Goal: Find specific page/section: Find specific page/section

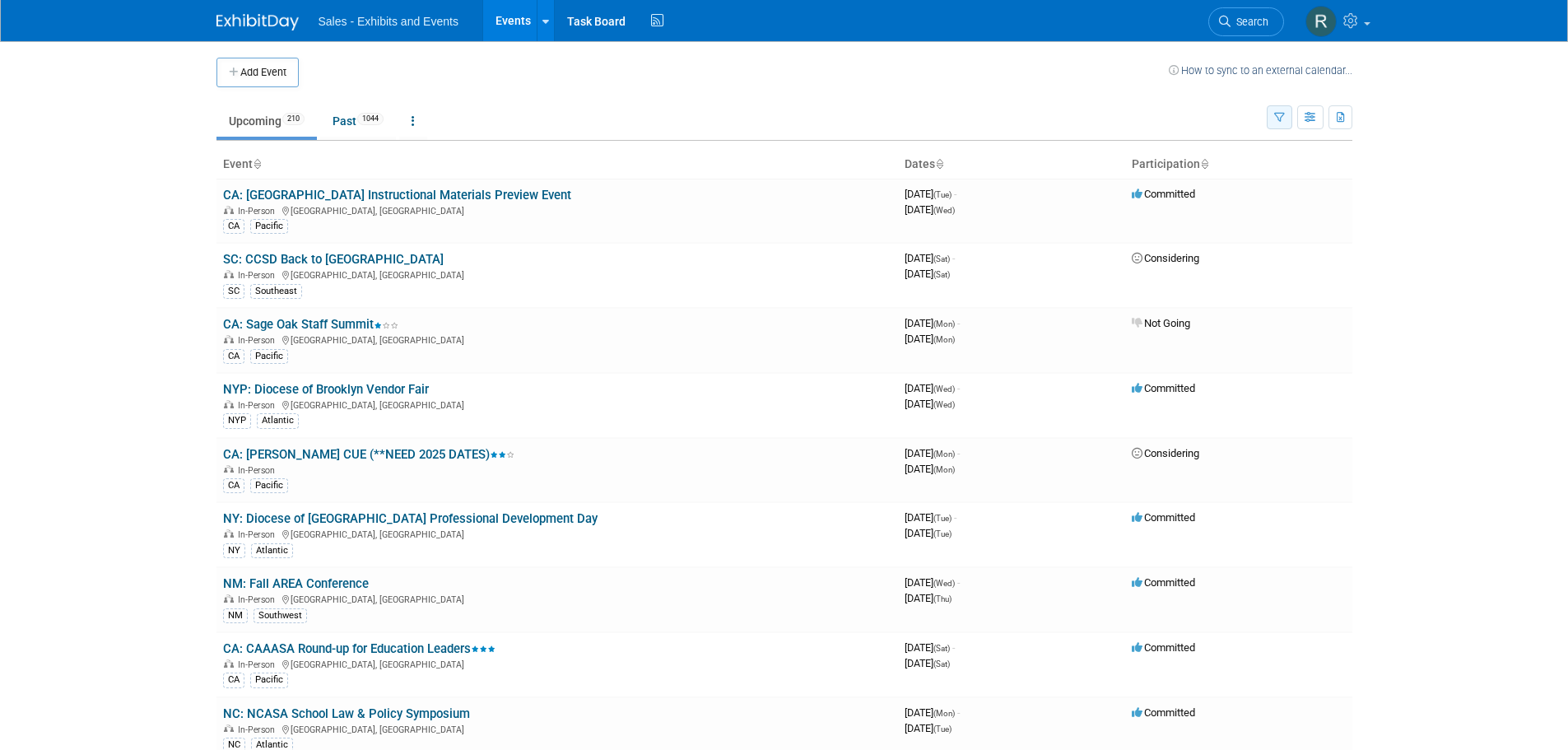
click at [1279, 117] on icon "button" at bounding box center [1279, 117] width 11 height 11
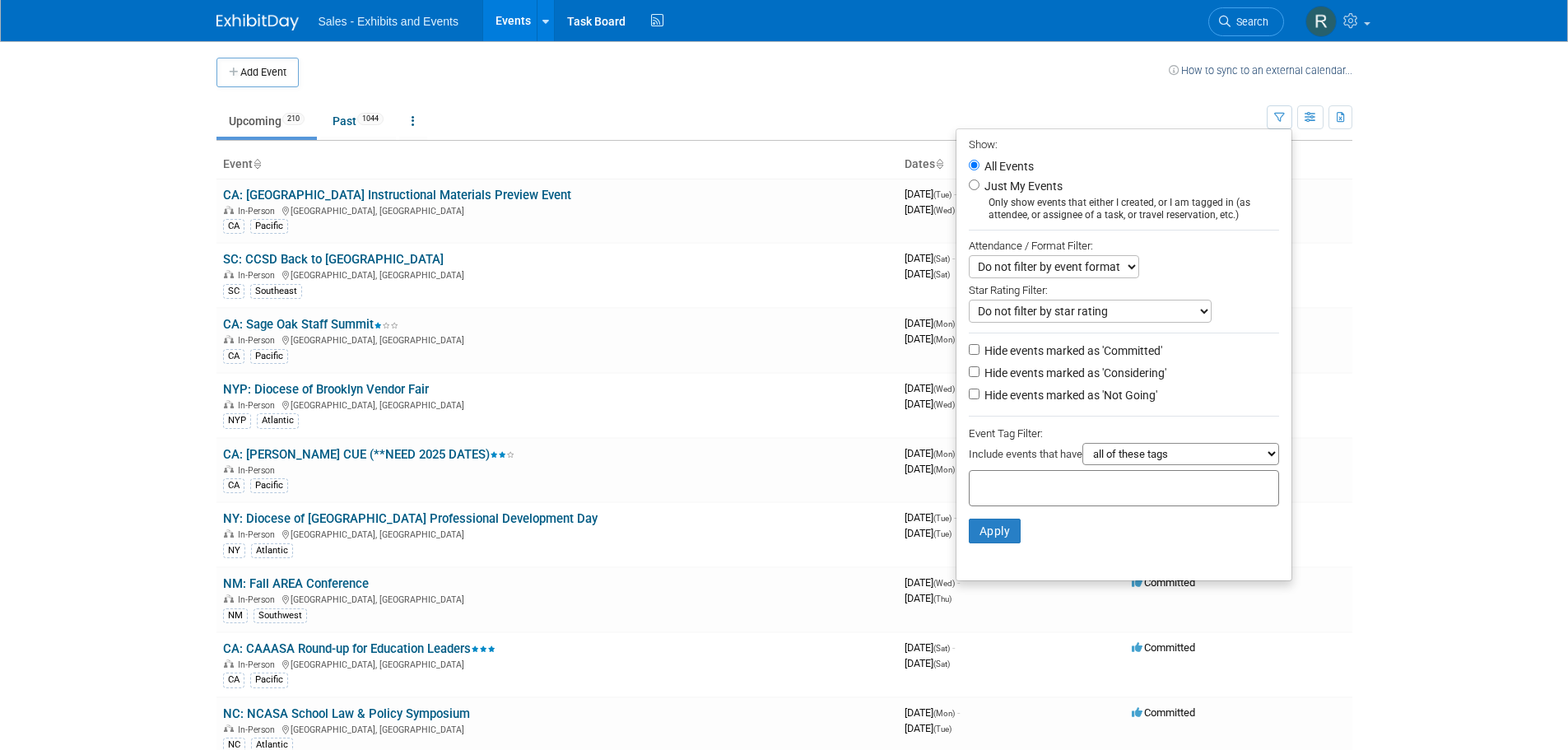
click at [1031, 185] on label "Just My Events" at bounding box center [1021, 186] width 81 height 17
click at [979, 185] on input "Just My Events" at bounding box center [973, 185] width 11 height 11
radio input "true"
click at [987, 534] on button "Apply" at bounding box center [994, 530] width 53 height 24
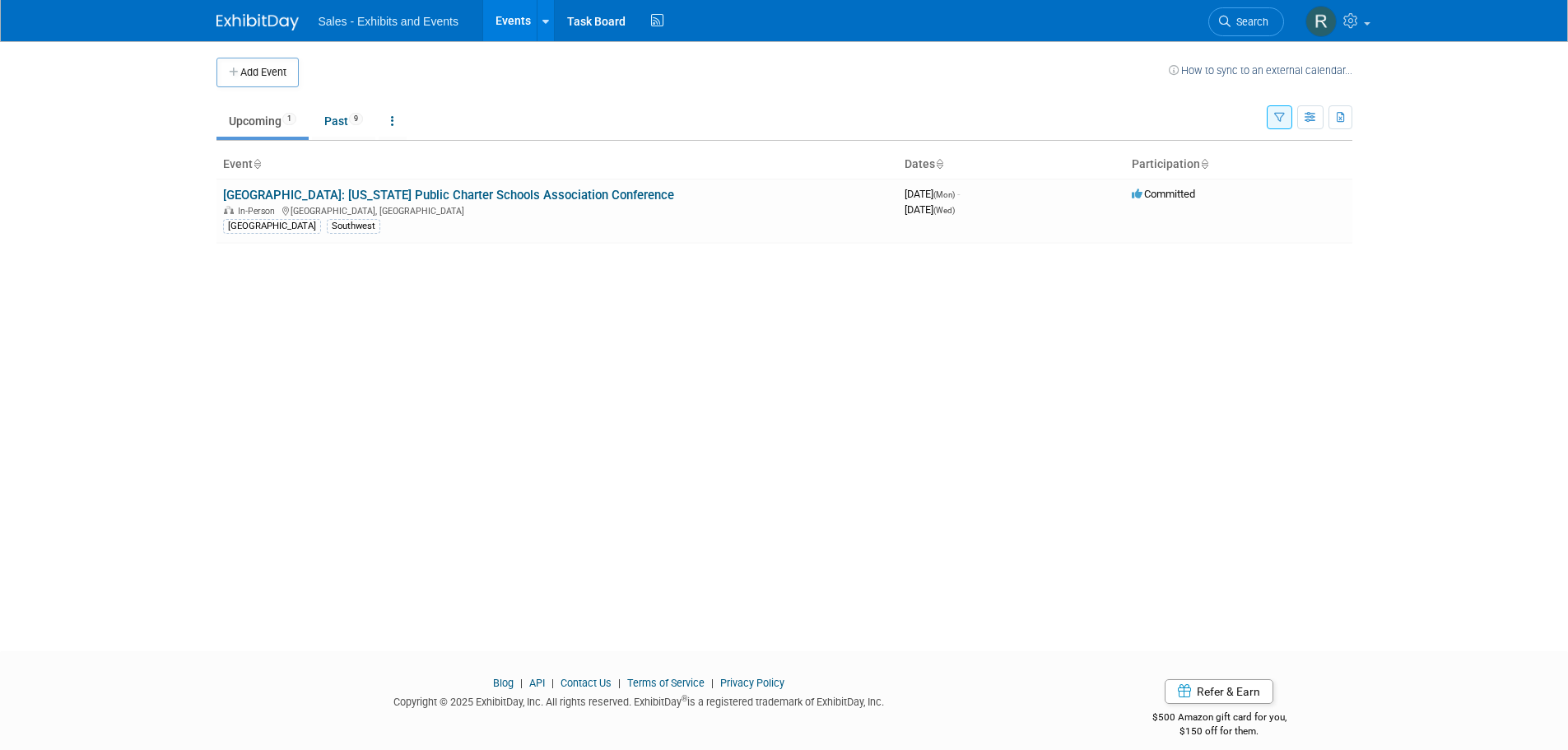
click at [1279, 120] on icon "button" at bounding box center [1279, 117] width 11 height 11
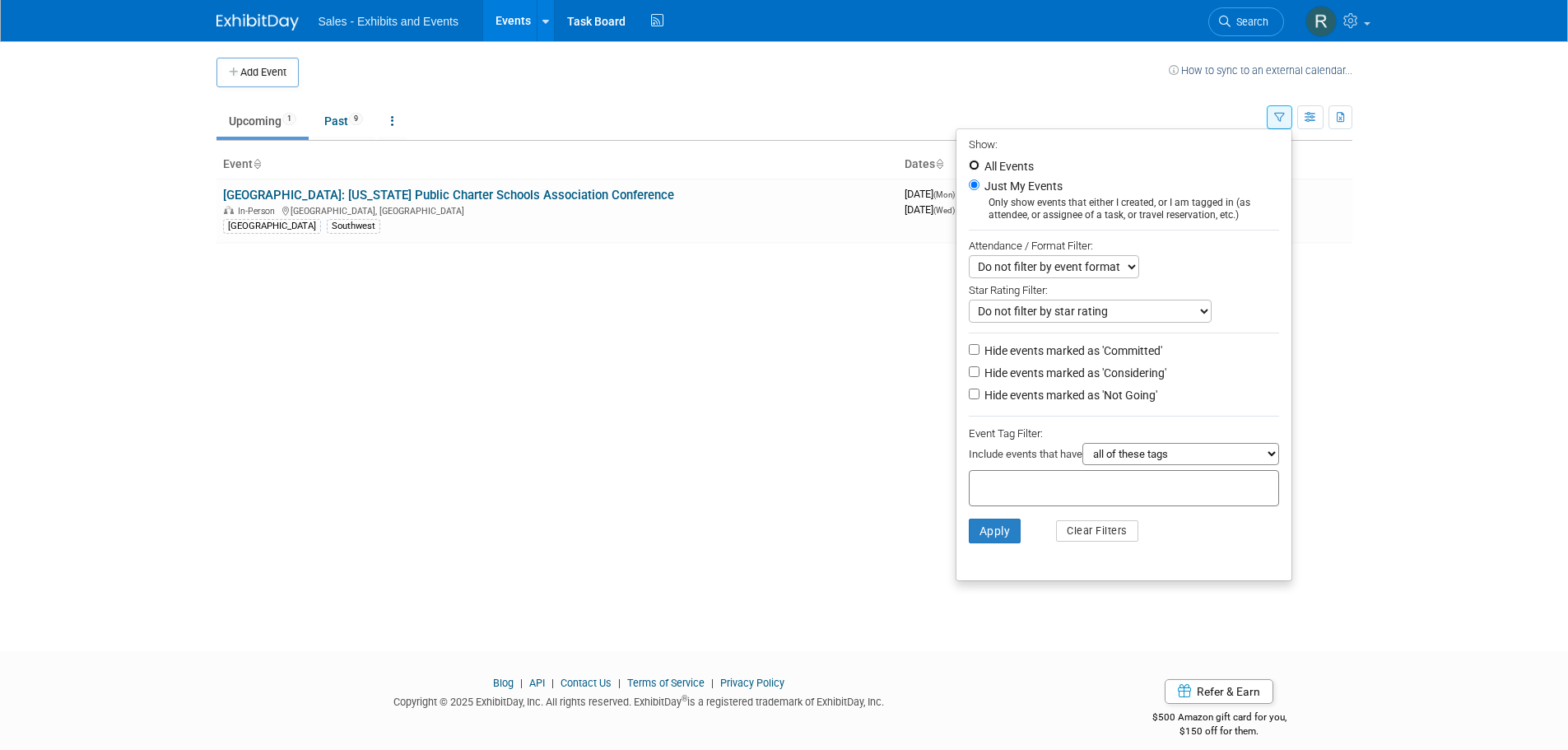
click at [968, 163] on input "All Events" at bounding box center [973, 164] width 11 height 11
radio input "true"
click at [1112, 465] on select "all of these tags any one of these tags only and exactly these specific tags" at bounding box center [1180, 454] width 196 height 22
click at [987, 492] on input "text" at bounding box center [1041, 486] width 132 height 17
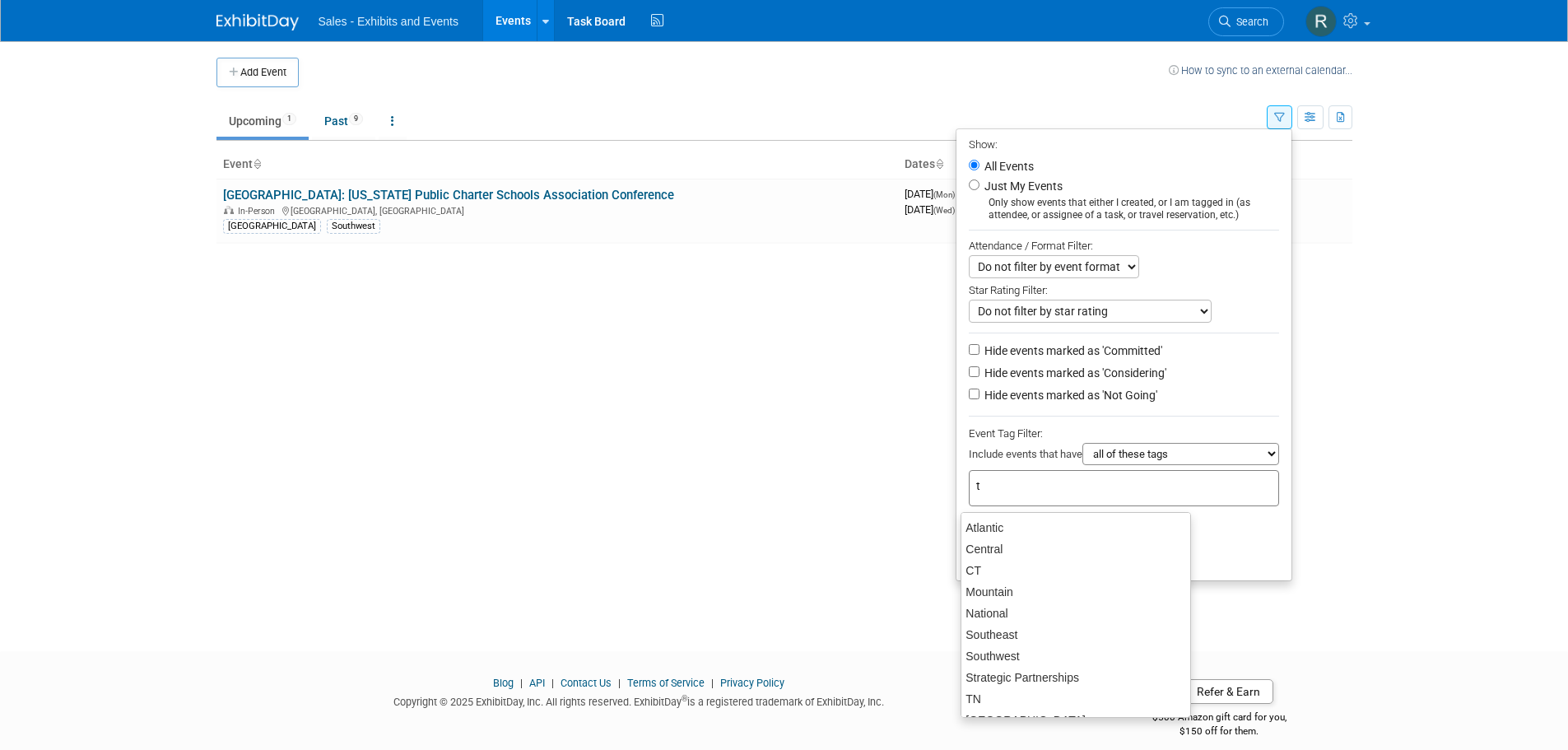
type input "tx"
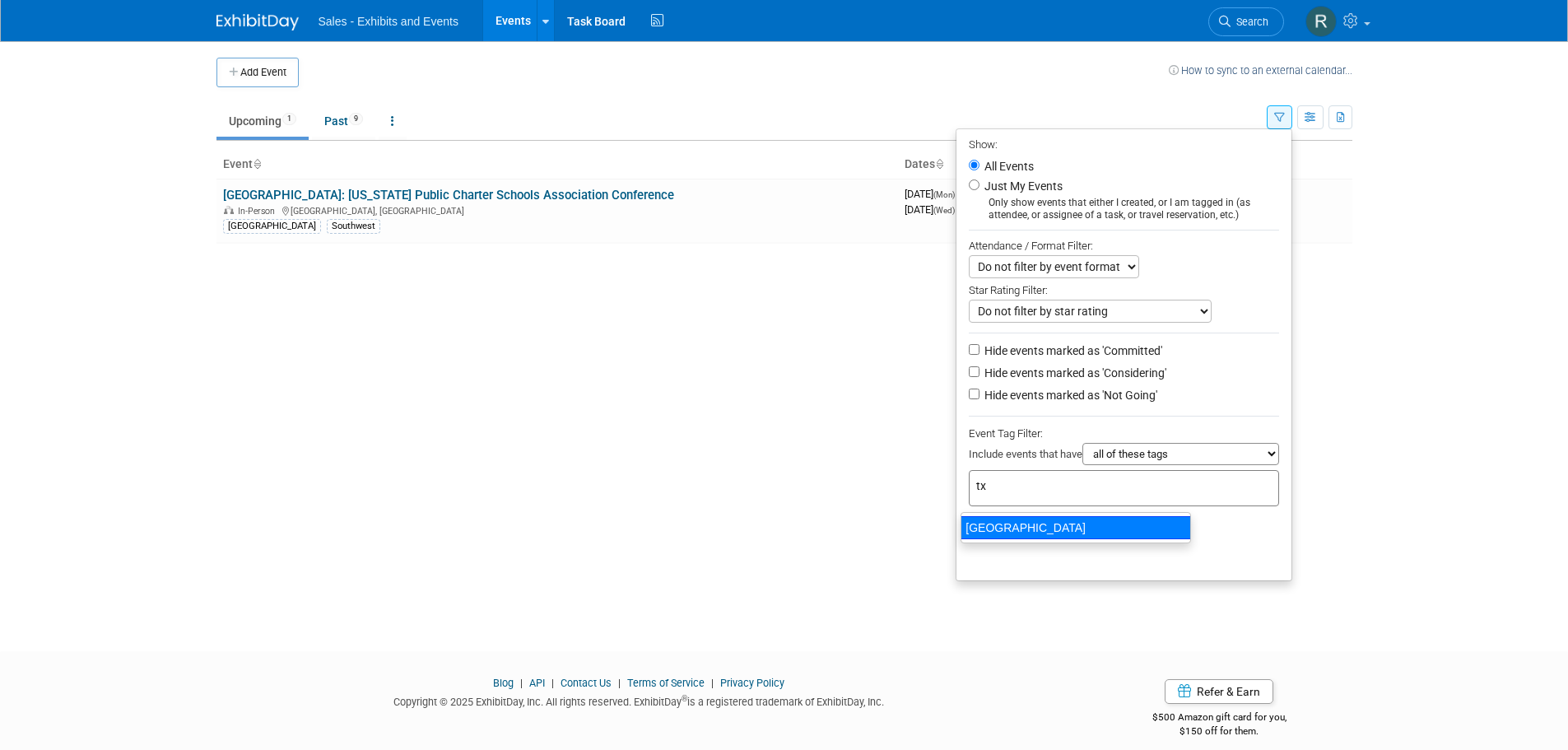
click at [979, 526] on div "[GEOGRAPHIC_DATA]" at bounding box center [1076, 527] width 231 height 23
type input "[GEOGRAPHIC_DATA]"
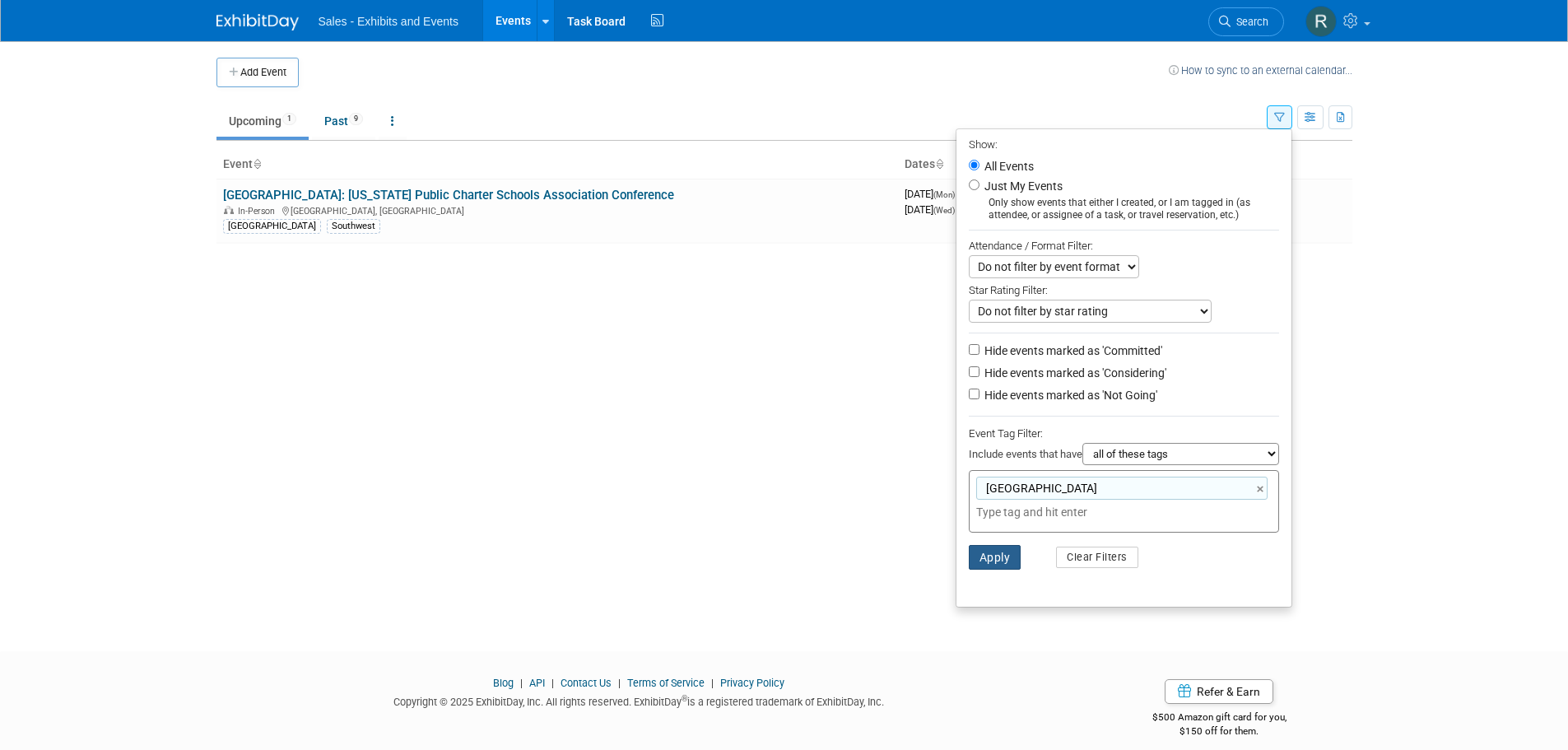
click at [982, 561] on button "Apply" at bounding box center [994, 556] width 53 height 24
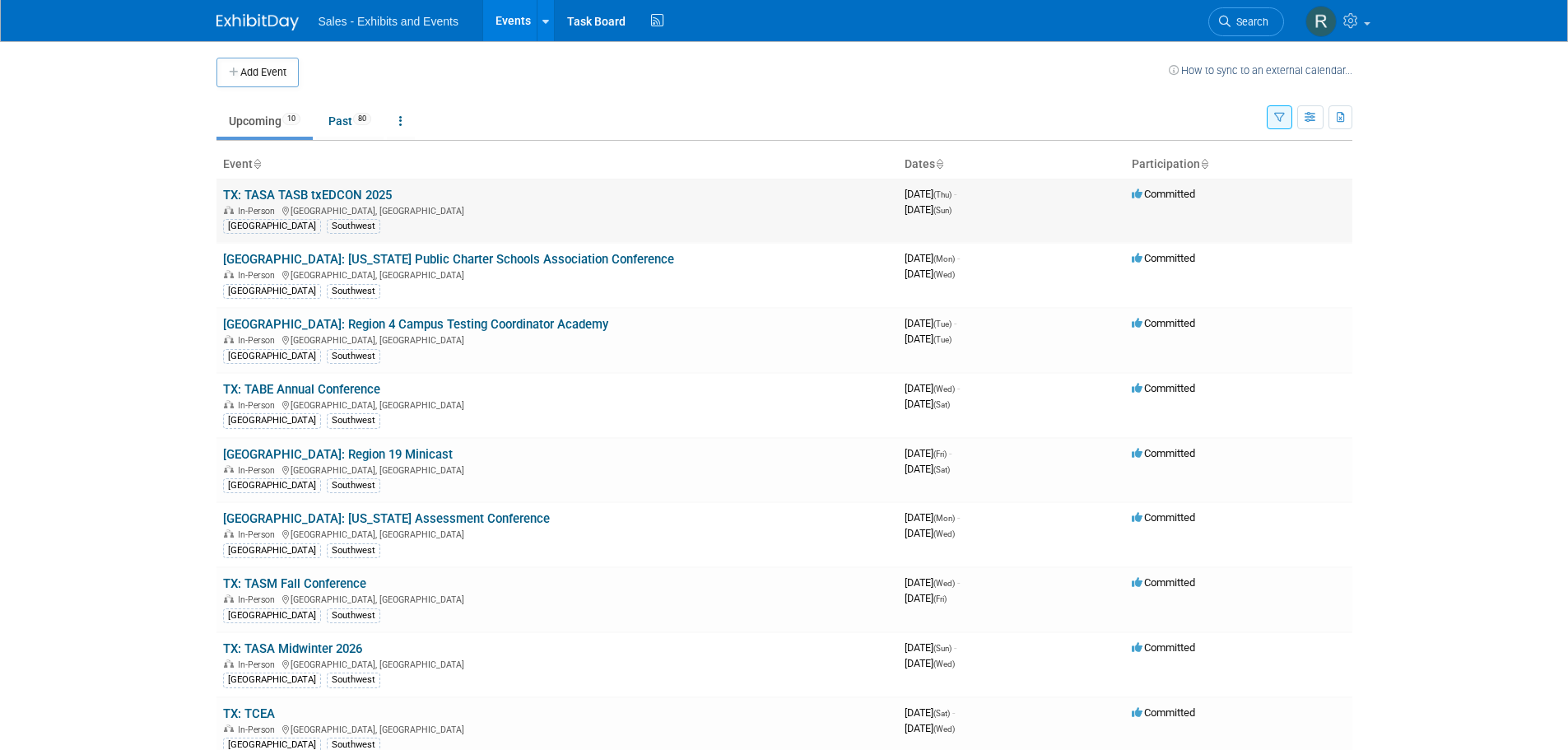
click at [283, 188] on link "TX: TASA TASB txEDCON 2025" at bounding box center [307, 195] width 169 height 15
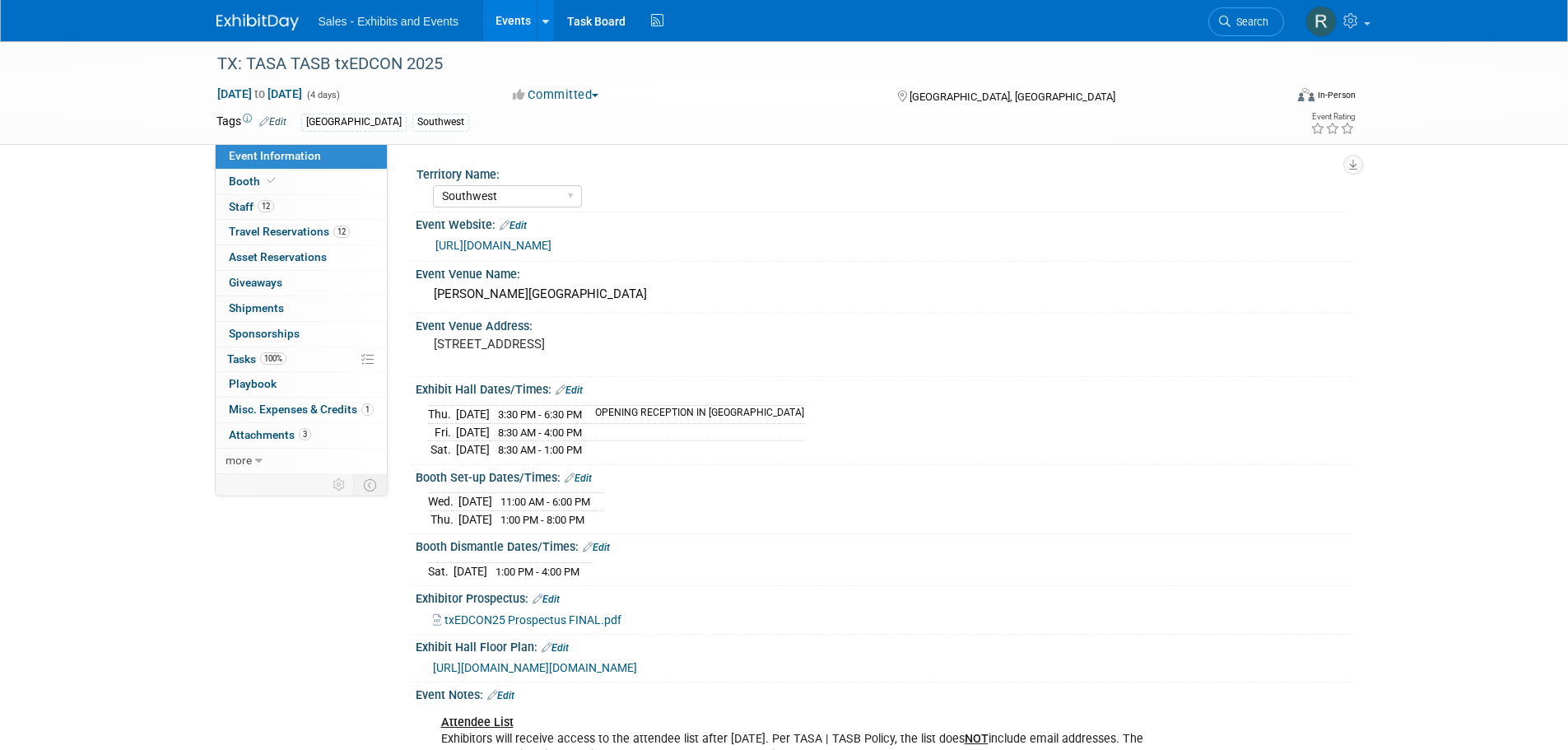
select select "Southwest"
click at [234, 180] on span "Booth" at bounding box center [254, 181] width 50 height 13
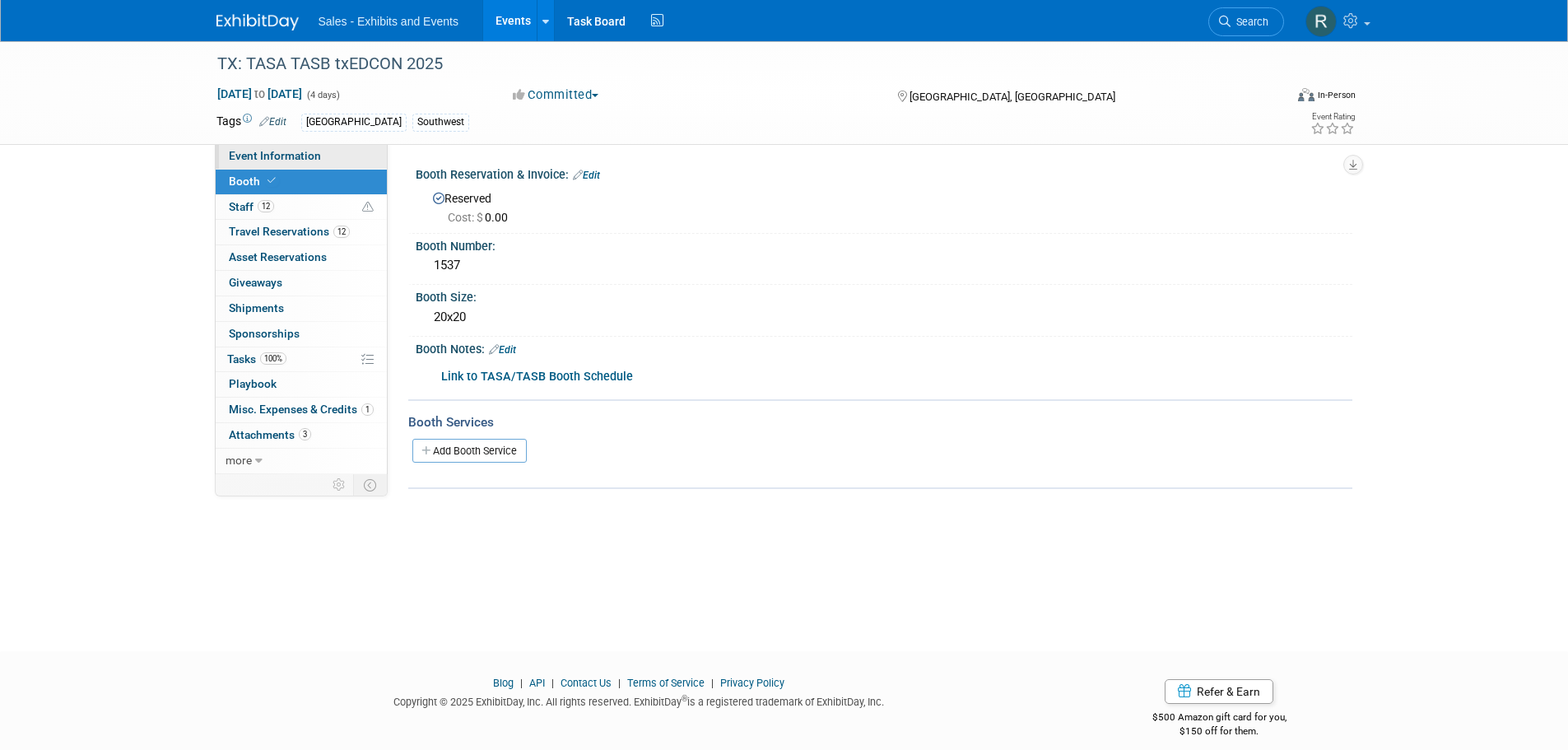
click at [234, 161] on span "Event Information" at bounding box center [275, 156] width 92 height 13
select select "Southwest"
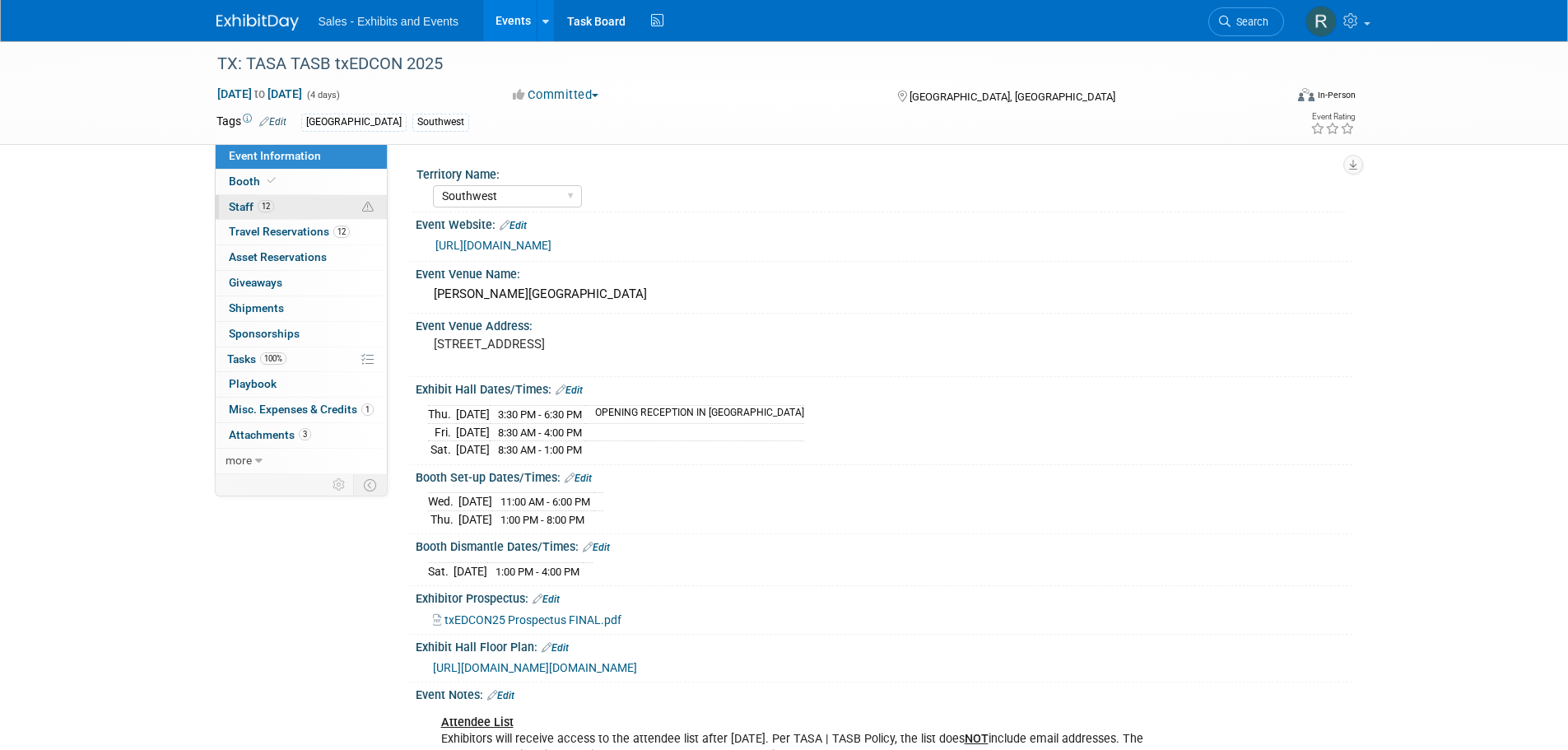
click at [241, 206] on span "Staff 12" at bounding box center [252, 206] width 45 height 13
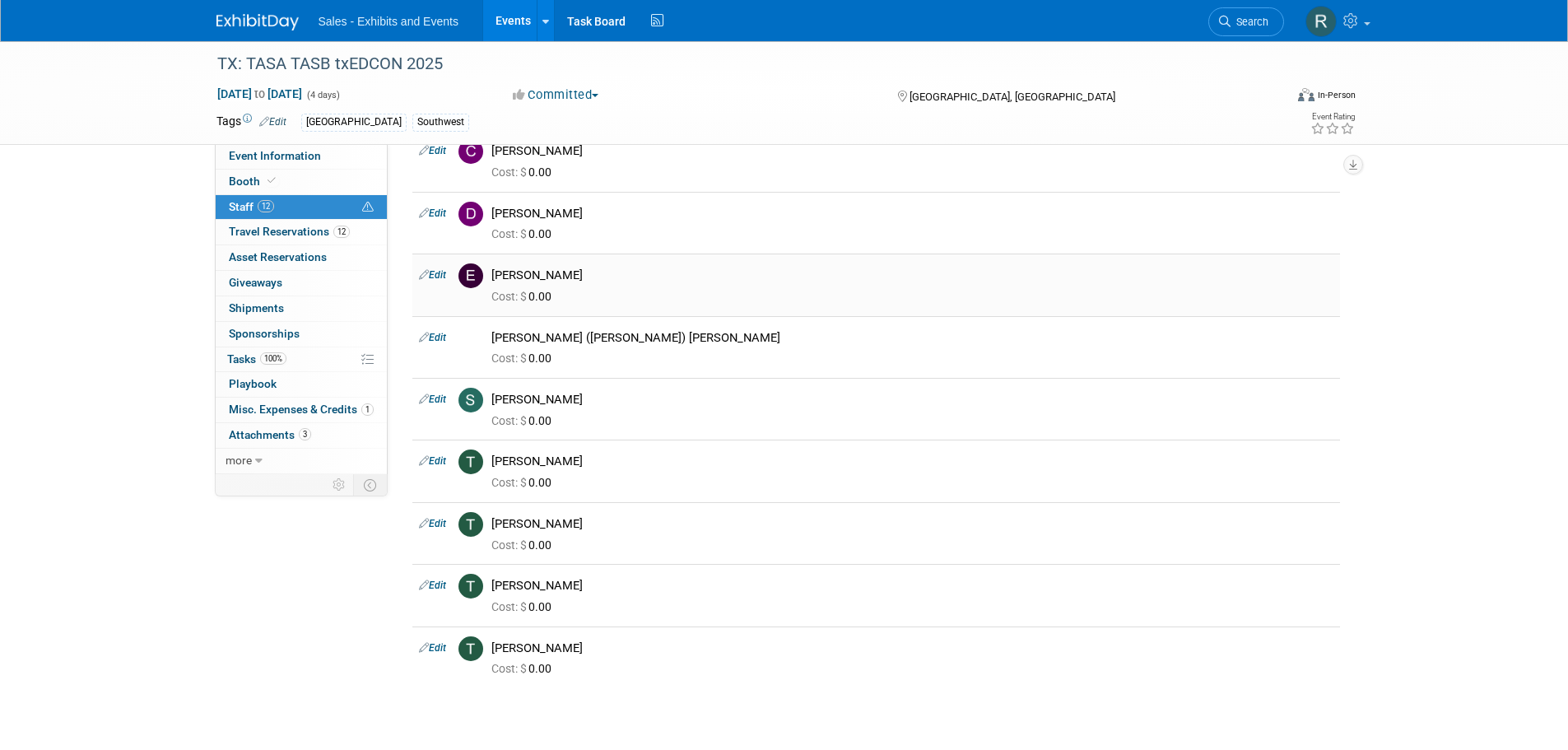
scroll to position [329, 0]
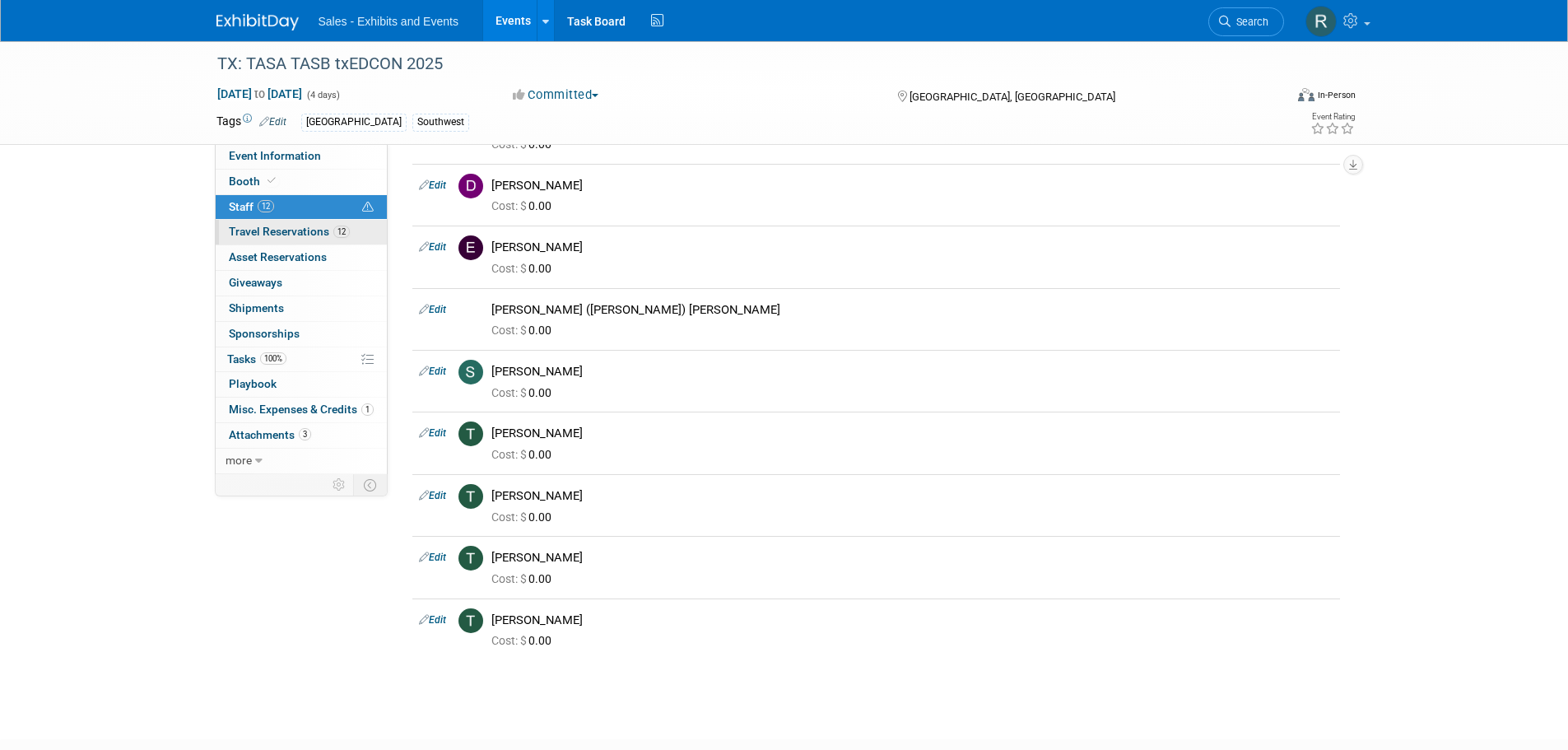
click at [246, 233] on span "Travel Reservations 12" at bounding box center [289, 232] width 121 height 13
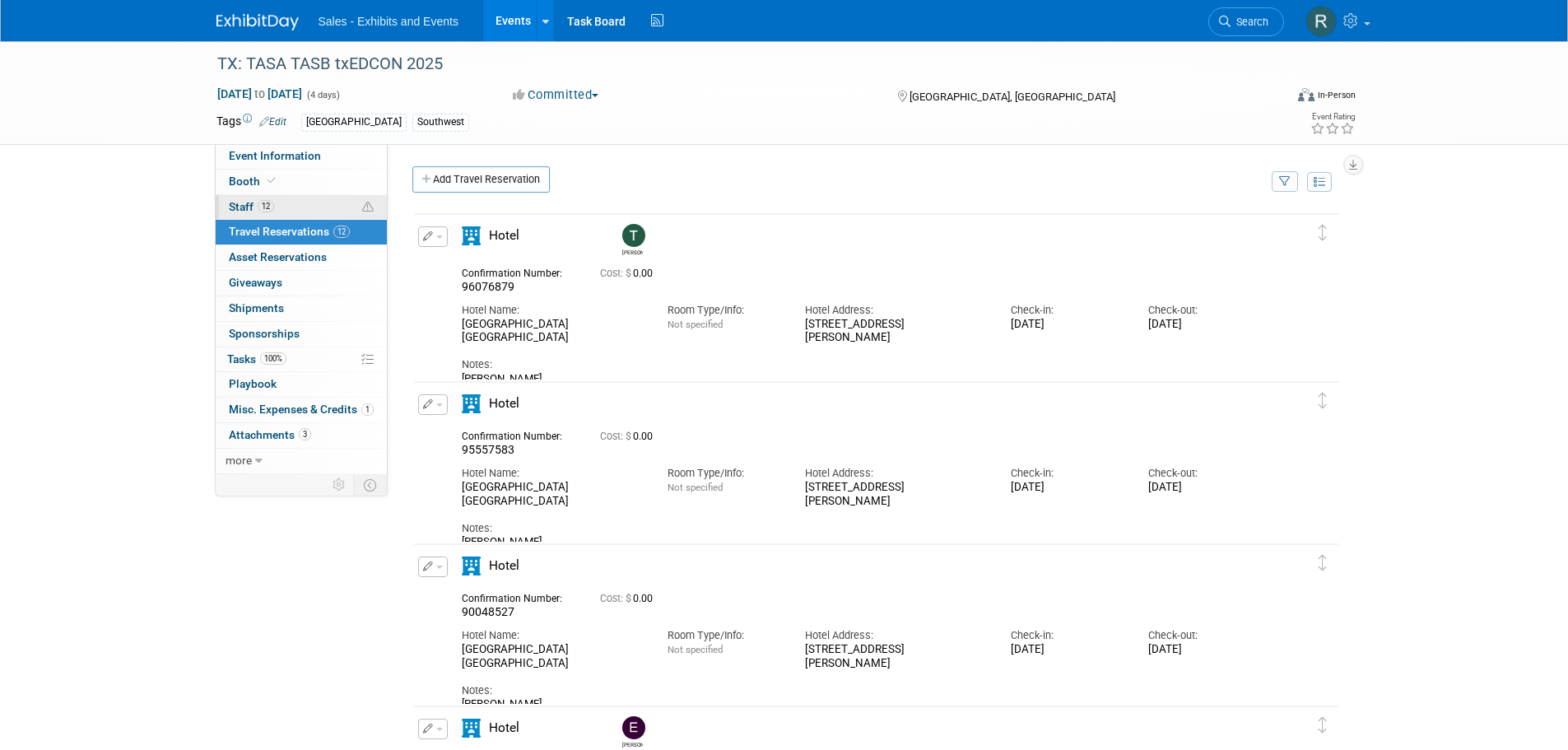
click at [233, 201] on span "Staff 12" at bounding box center [252, 206] width 45 height 13
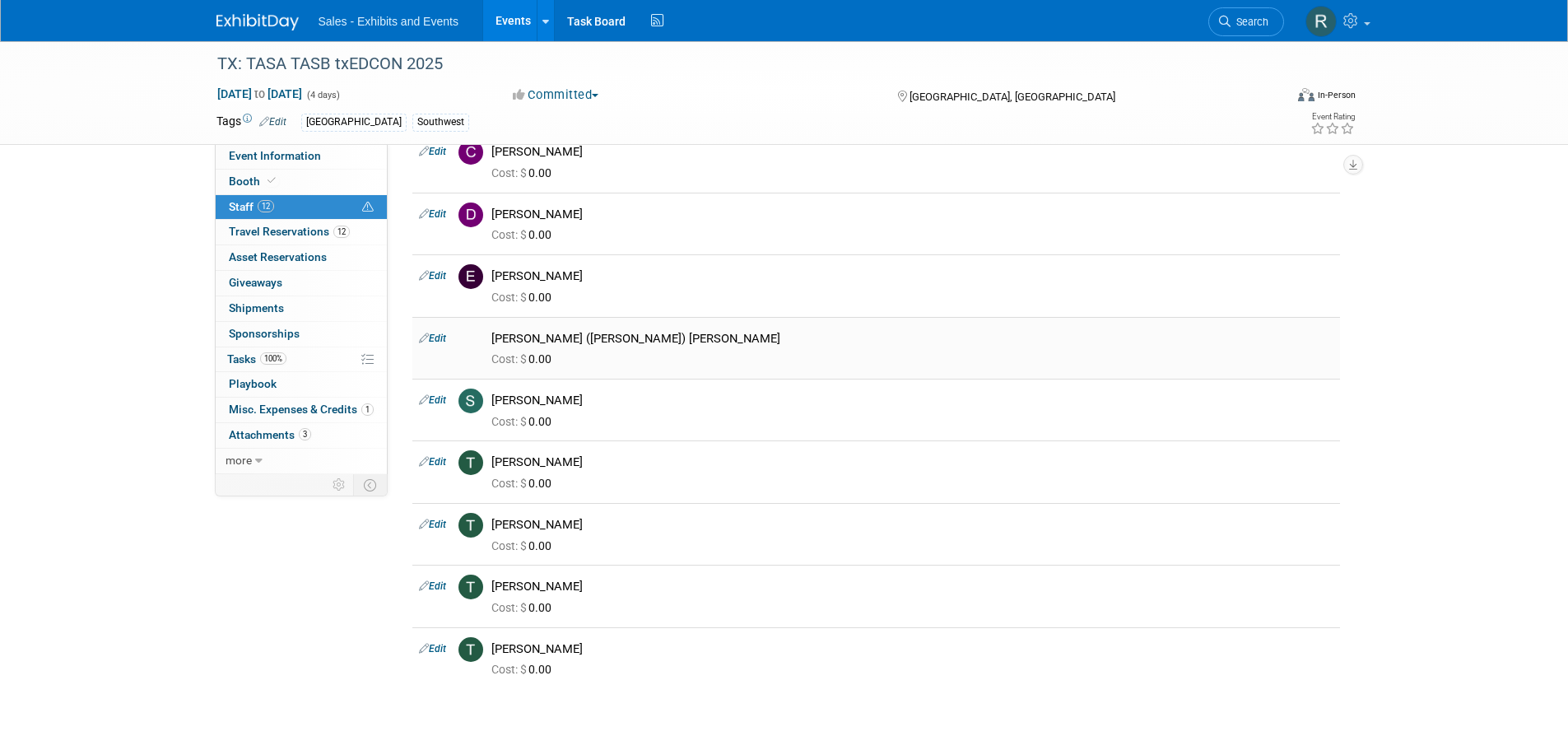
scroll to position [329, 0]
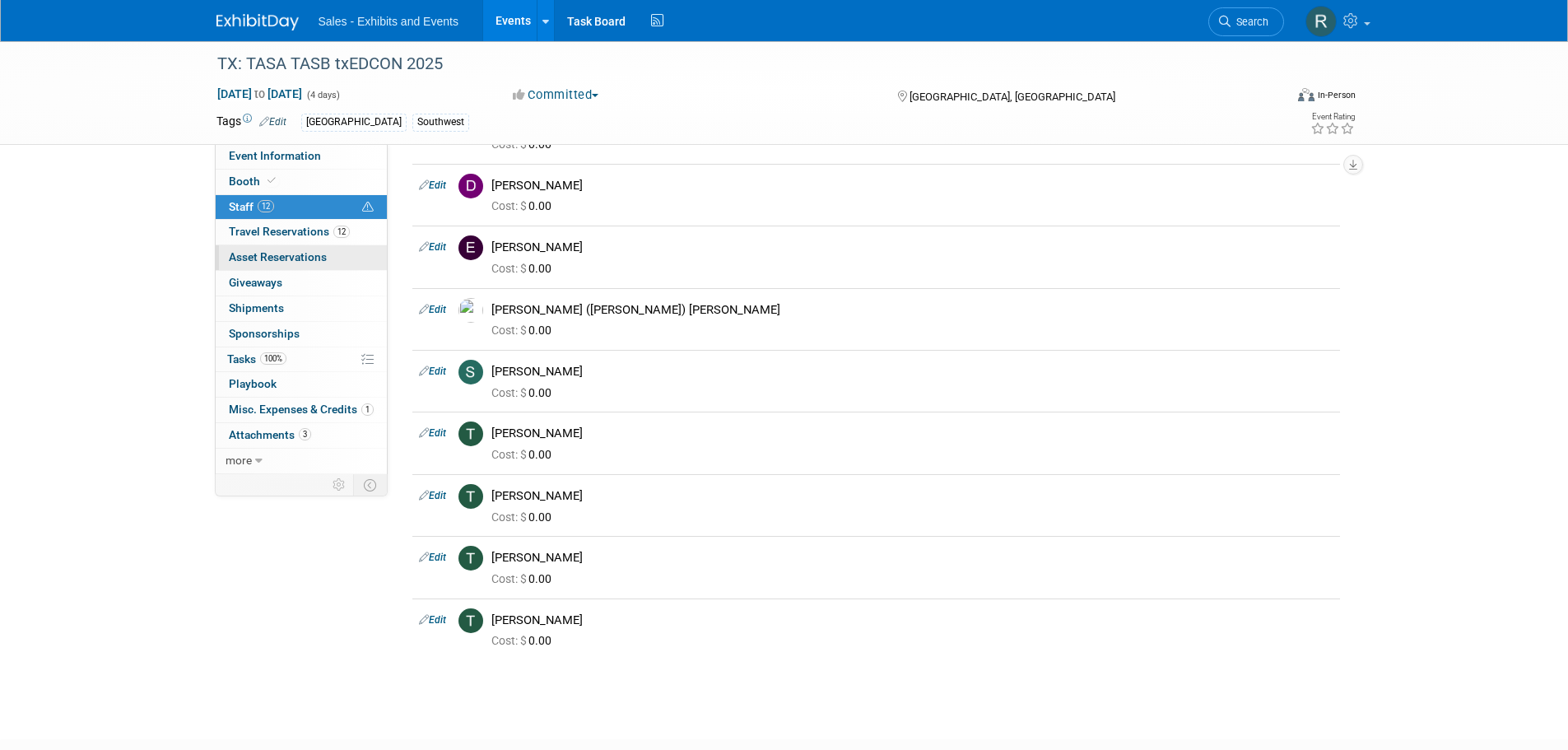
click at [258, 255] on span "Asset Reservations 0" at bounding box center [278, 257] width 98 height 13
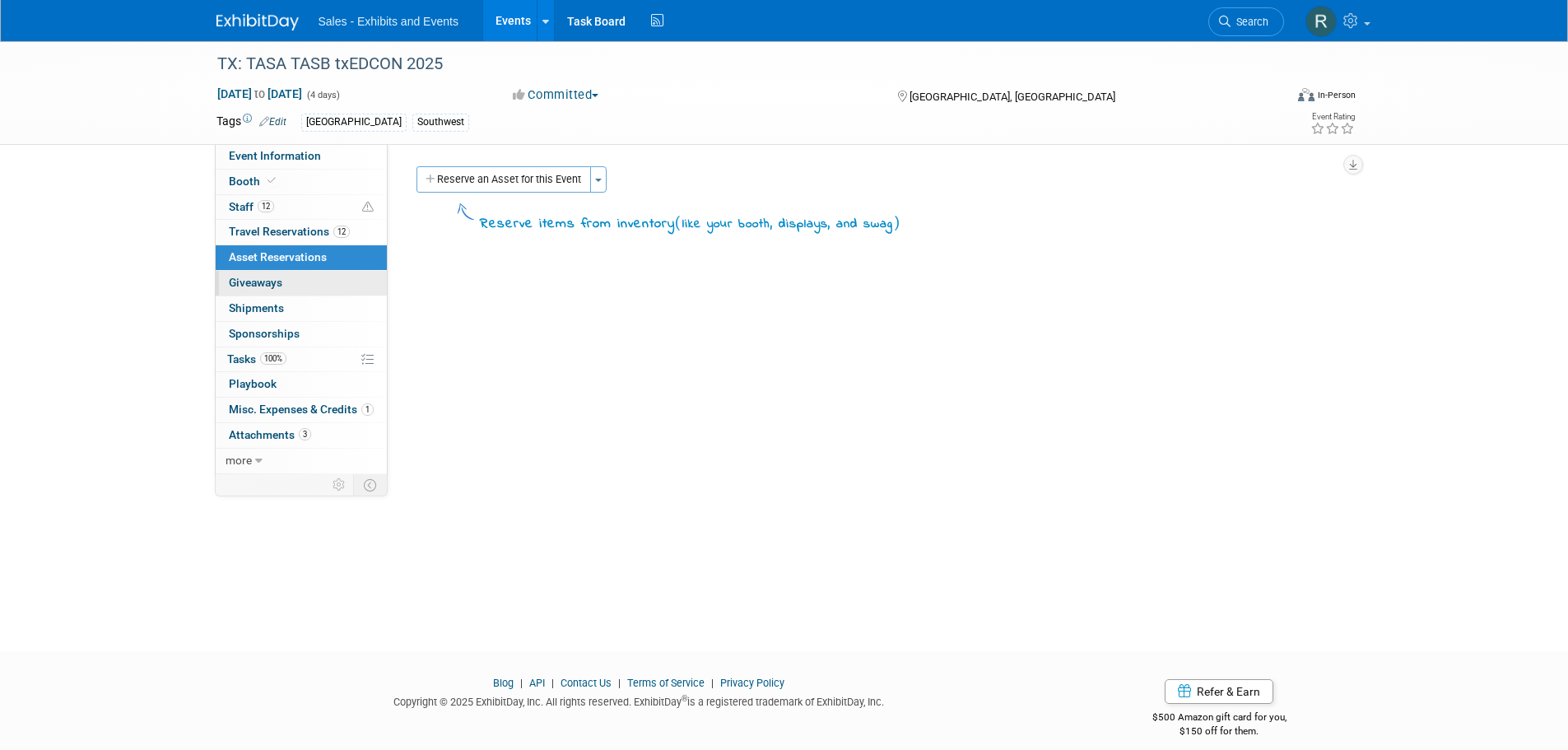
click at [255, 279] on span "Giveaways 0" at bounding box center [256, 283] width 54 height 13
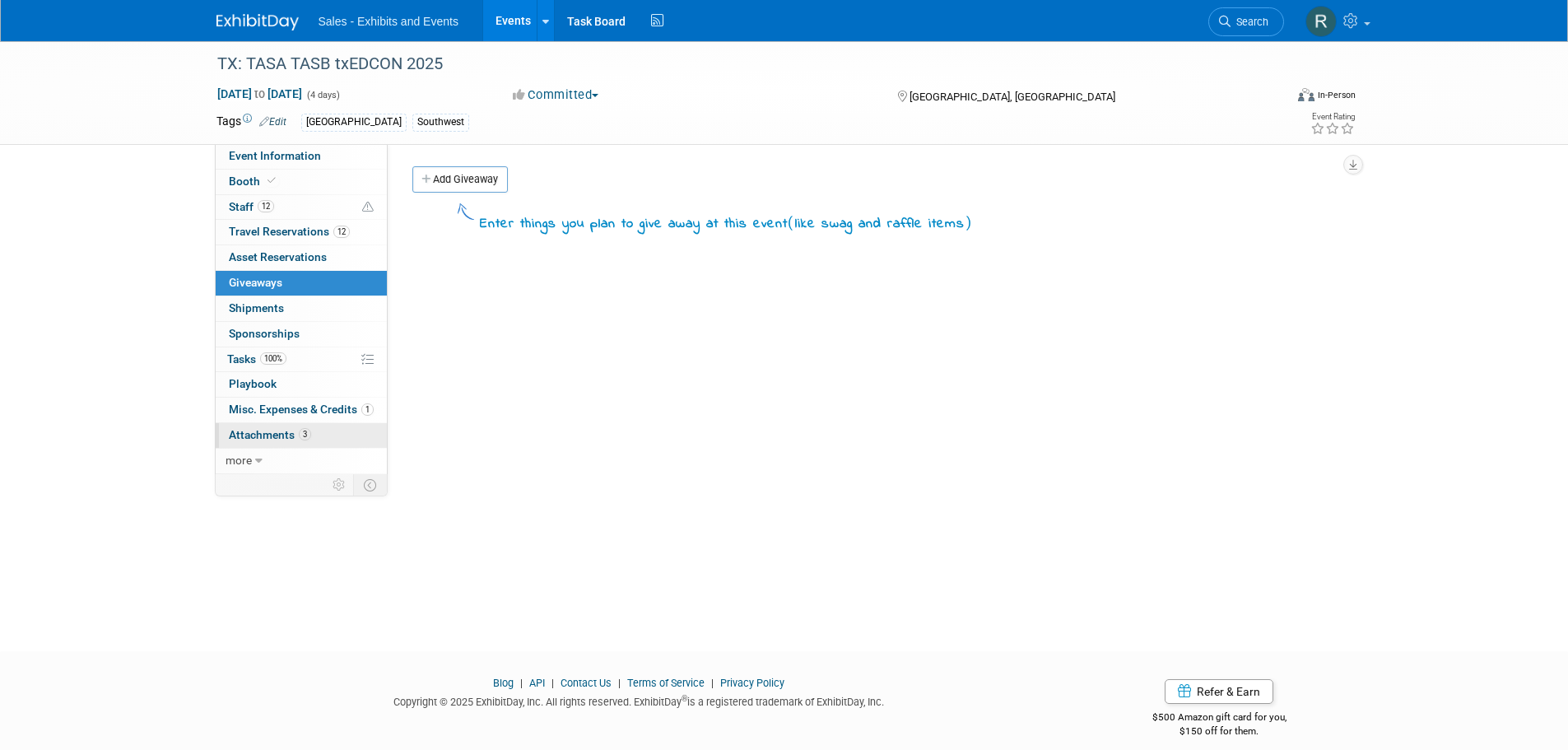
click at [255, 436] on span "Attachments 3" at bounding box center [270, 435] width 82 height 13
